Goal: Information Seeking & Learning: Learn about a topic

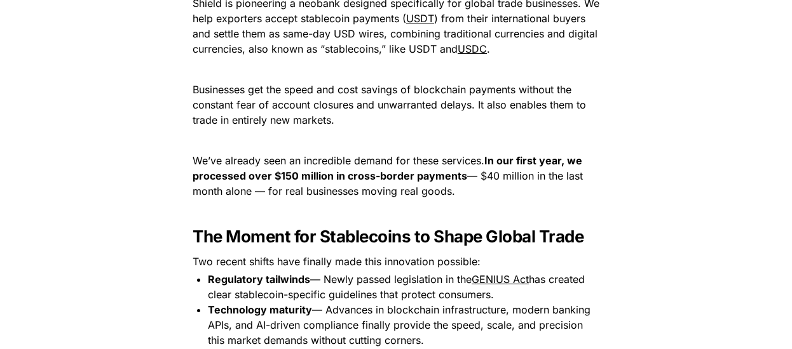
scroll to position [1727, 0]
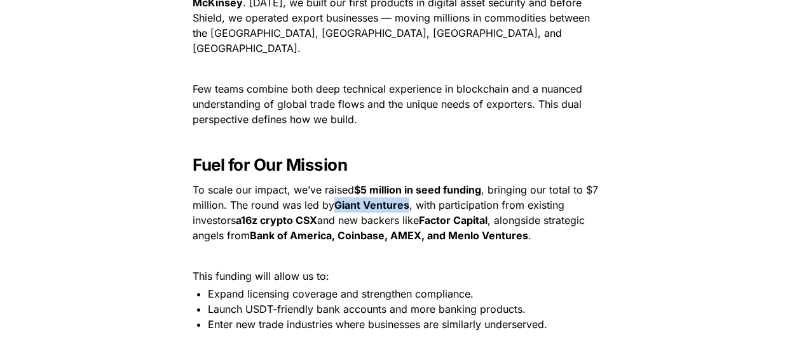
drag, startPoint x: 408, startPoint y: 189, endPoint x: 336, endPoint y: 193, distance: 71.9
click at [336, 199] on strong "Giant Ventures" at bounding box center [371, 205] width 75 height 13
copy strong "Giant Ventures"
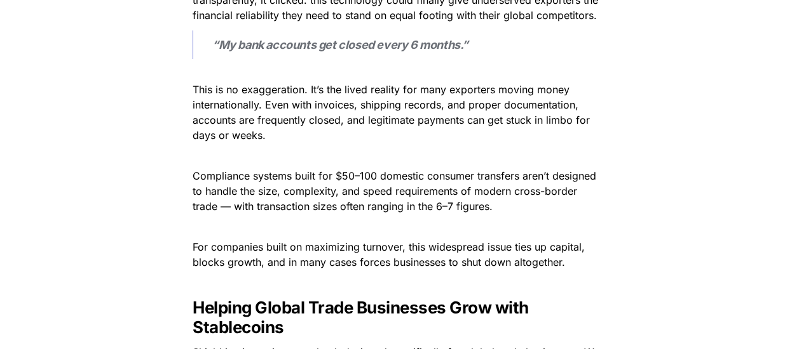
scroll to position [1727, 0]
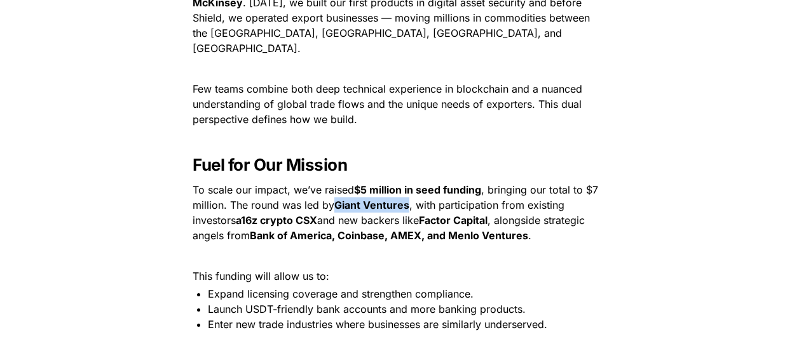
drag, startPoint x: 409, startPoint y: 189, endPoint x: 339, endPoint y: 195, distance: 70.8
click at [339, 195] on p "To scale our impact, we’ve raised $5 million in seed funding , bringing our tot…" at bounding box center [395, 213] width 445 height 66
copy strong "Giant Ventures"
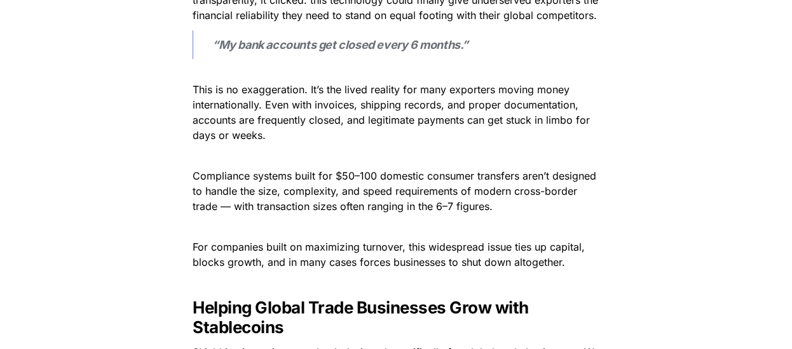
scroll to position [1727, 0]
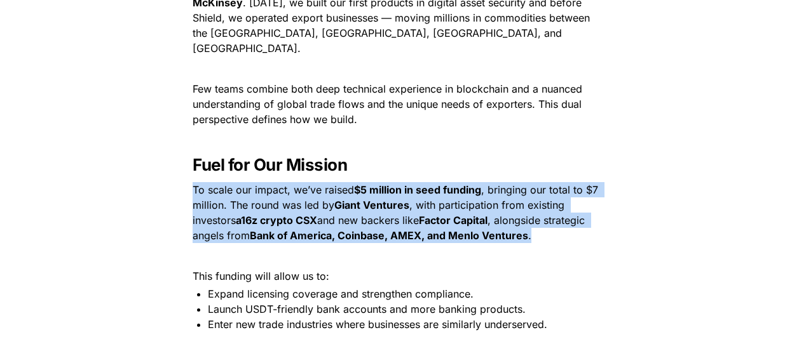
drag, startPoint x: 537, startPoint y: 220, endPoint x: 191, endPoint y: 179, distance: 348.1
click at [191, 180] on p "To scale our impact, we’ve raised $5 million in seed funding , bringing our tot…" at bounding box center [395, 213] width 445 height 66
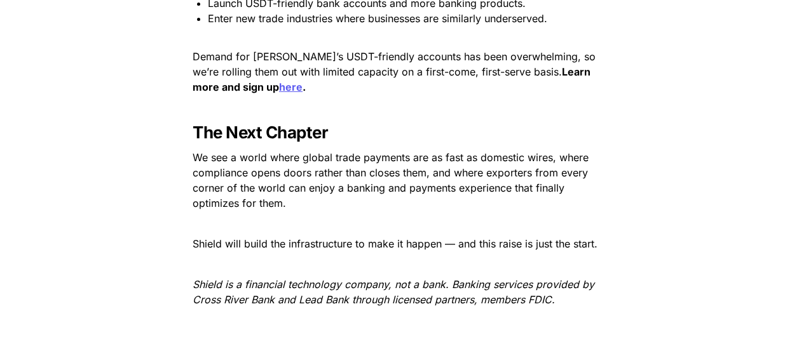
scroll to position [1969, 0]
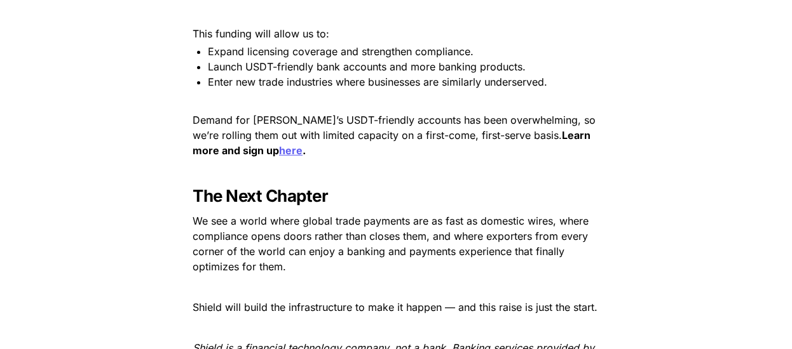
click at [279, 144] on u "here" at bounding box center [291, 150] width 24 height 13
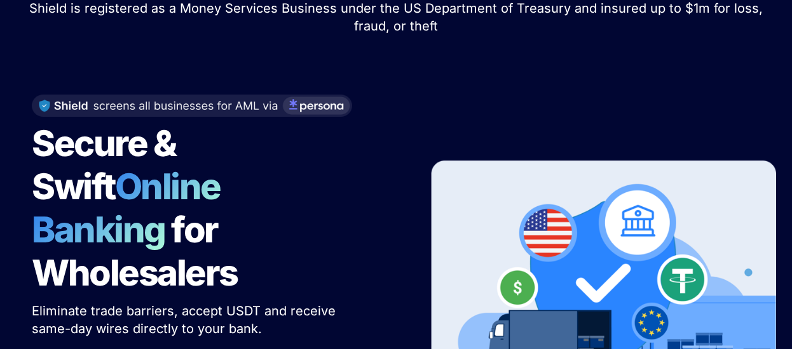
scroll to position [127, 0]
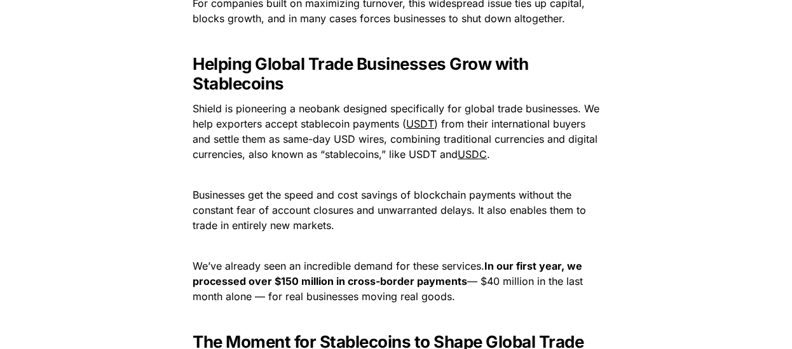
scroll to position [1017, 0]
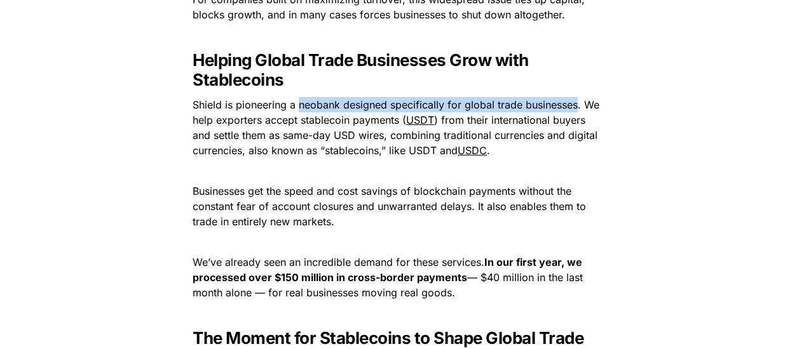
drag, startPoint x: 578, startPoint y: 104, endPoint x: 299, endPoint y: 109, distance: 279.0
click at [299, 109] on span "Shield is pioneering a neobank designed specifically for global trade businesse…" at bounding box center [398, 112] width 410 height 28
copy span "neobank designed specifically for global trade businesses"
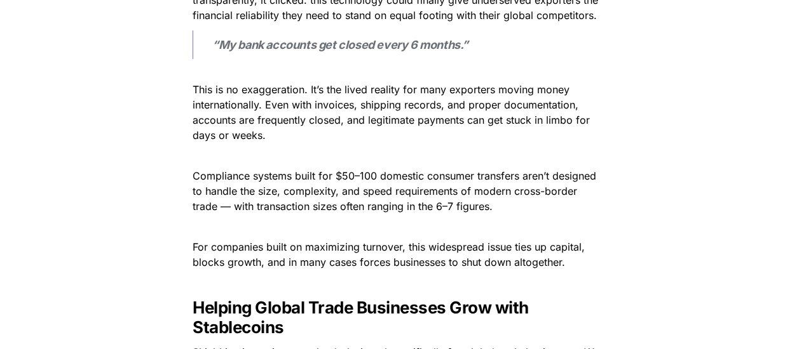
scroll to position [1727, 0]
